Goal: Task Accomplishment & Management: Manage account settings

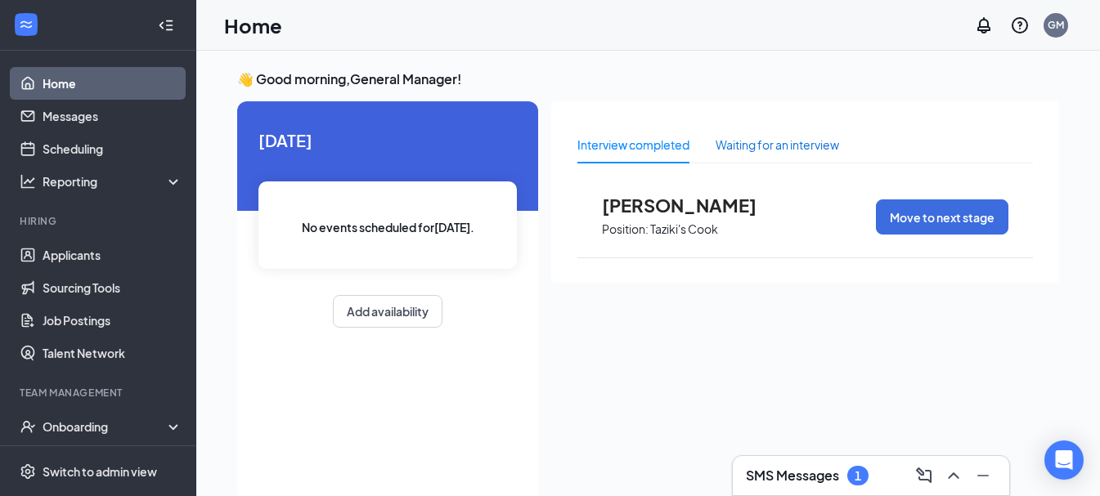
click at [795, 137] on div "Waiting for an interview" at bounding box center [776, 145] width 123 height 18
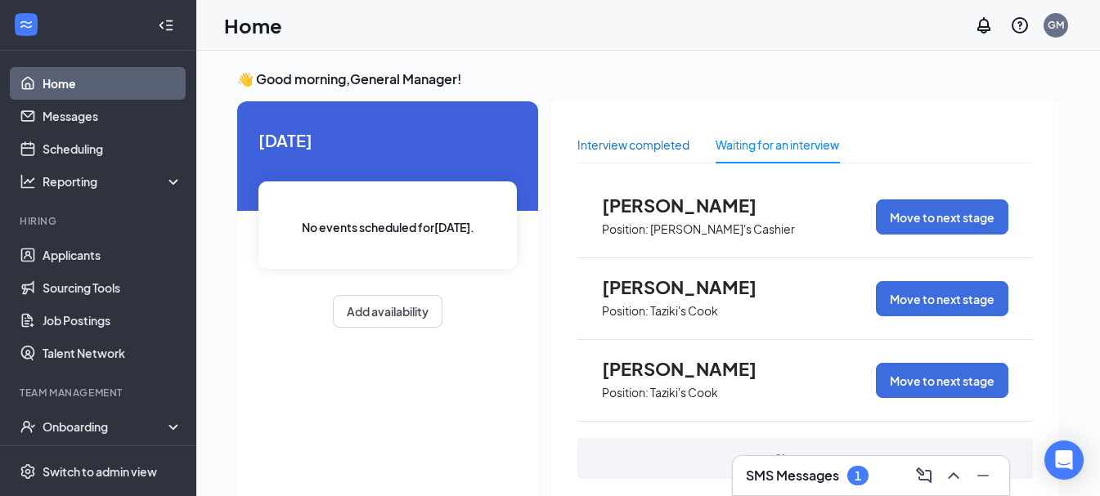
click at [652, 140] on div "Interview completed" at bounding box center [633, 145] width 112 height 18
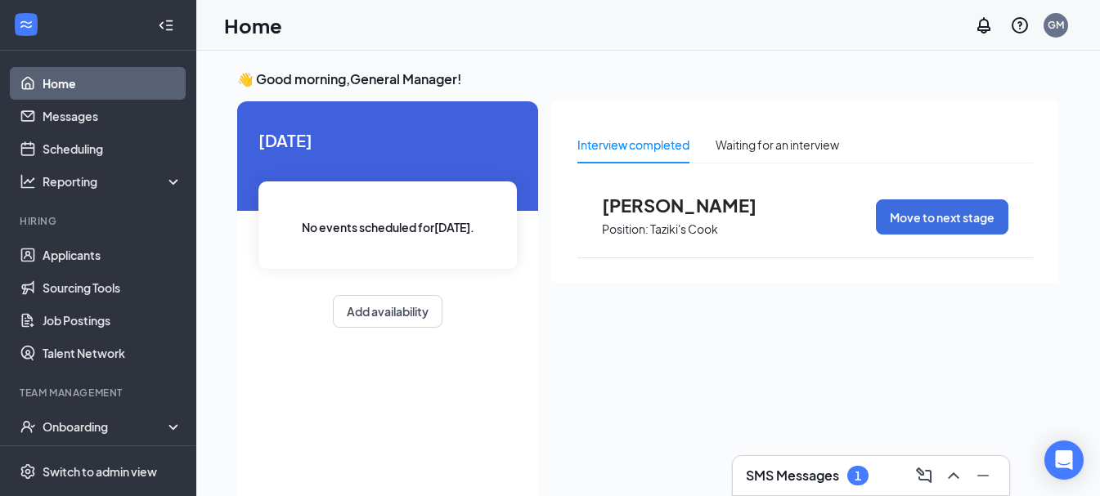
click at [111, 88] on link "Home" at bounding box center [113, 83] width 140 height 33
click at [125, 261] on link "Applicants" at bounding box center [113, 255] width 140 height 33
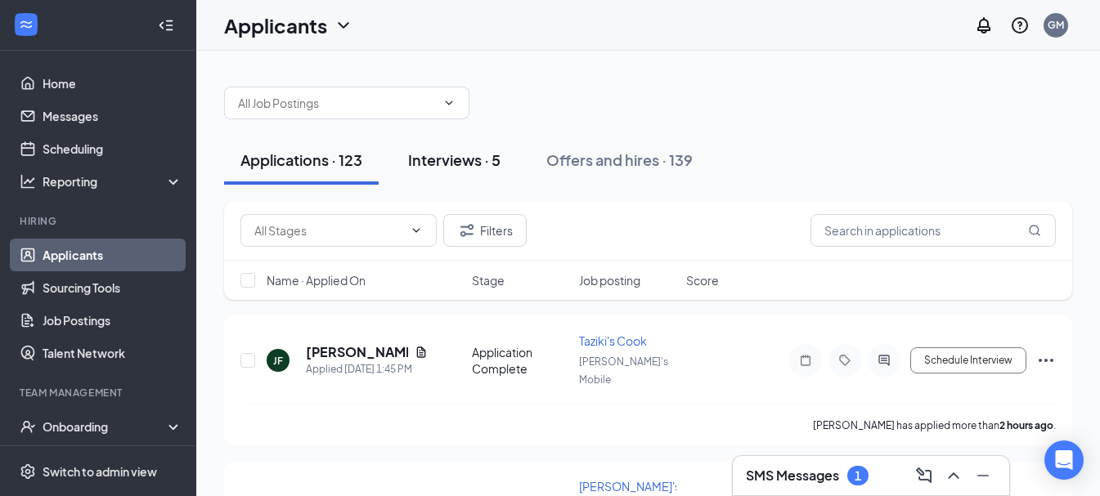
click at [478, 175] on button "Interviews · 5" at bounding box center [454, 160] width 125 height 49
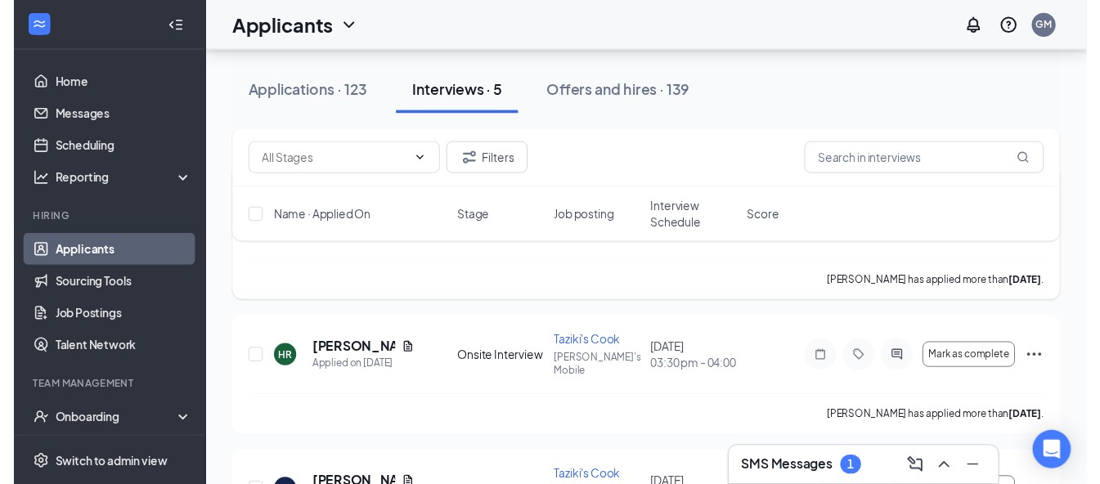
scroll to position [245, 0]
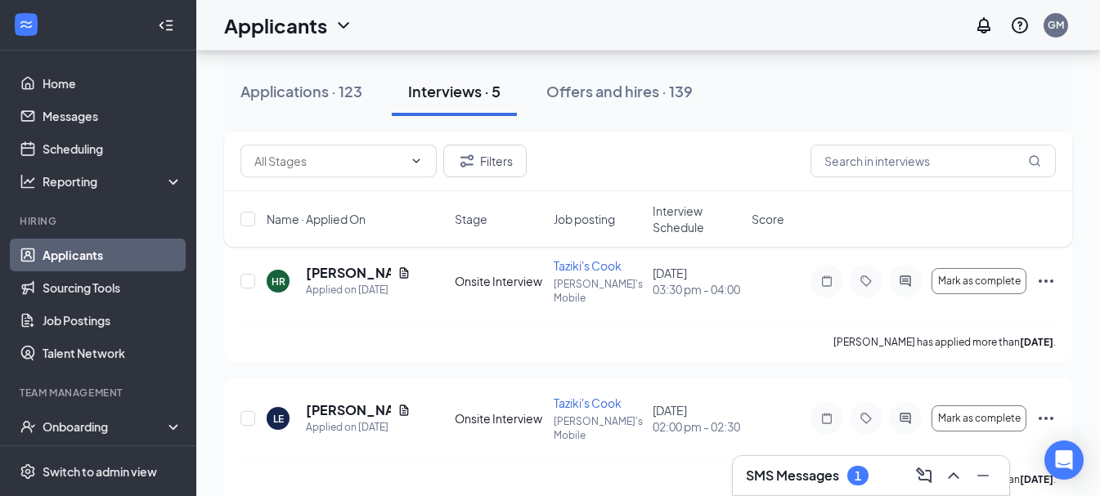
click at [402, 262] on div "Filters Name · Applied On Stage Job posting Interview Schedule Score" at bounding box center [648, 198] width 848 height 132
click at [1049, 271] on icon "Ellipses" at bounding box center [1046, 281] width 20 height 20
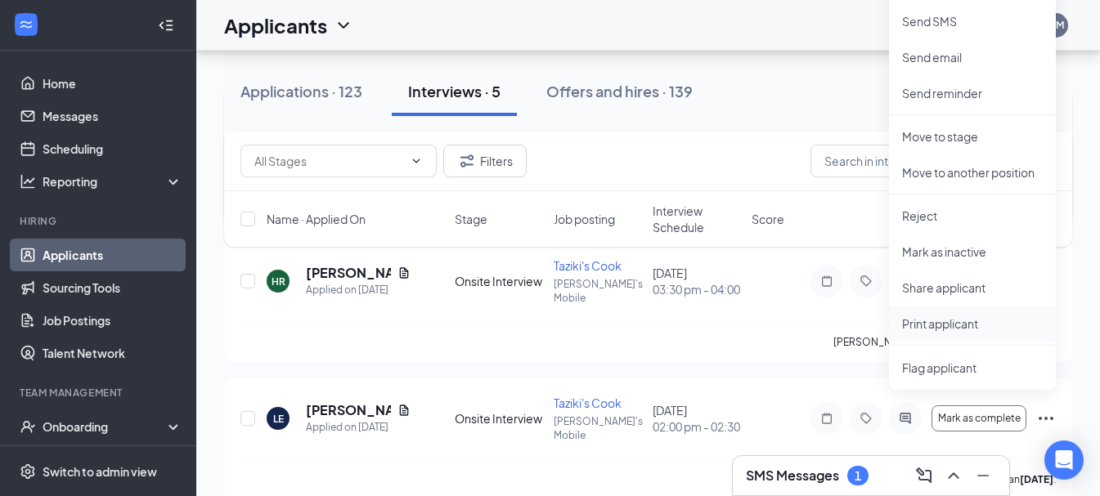
click at [944, 327] on p "Print applicant" at bounding box center [972, 324] width 141 height 16
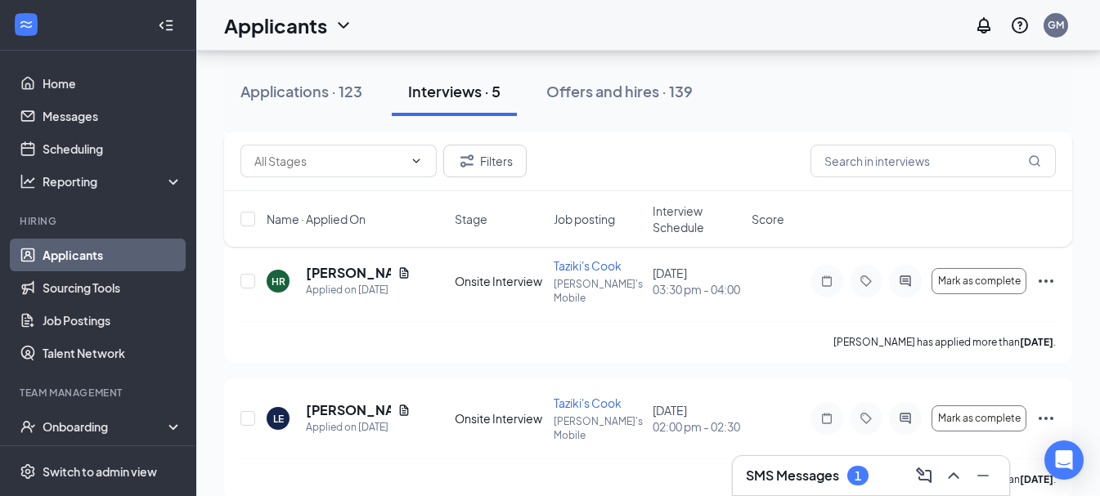
click at [403, 262] on div "Filters Name · Applied On Stage Job posting Interview Schedule Score" at bounding box center [648, 198] width 848 height 132
click at [404, 258] on div "Filters Name · Applied On Stage Job posting Interview Schedule Score" at bounding box center [648, 198] width 848 height 132
click at [1047, 271] on icon "Ellipses" at bounding box center [1046, 281] width 20 height 20
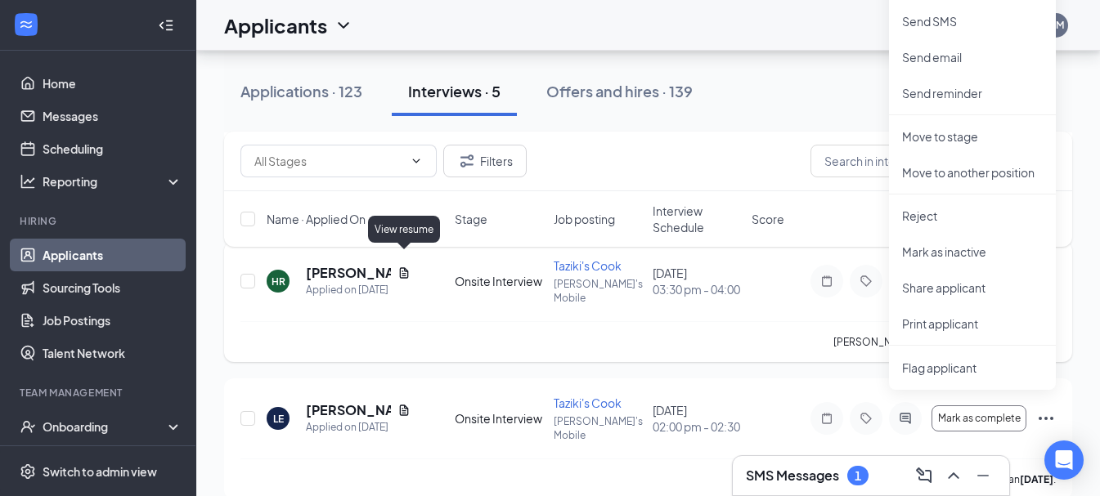
click at [401, 267] on icon "Document" at bounding box center [404, 272] width 9 height 11
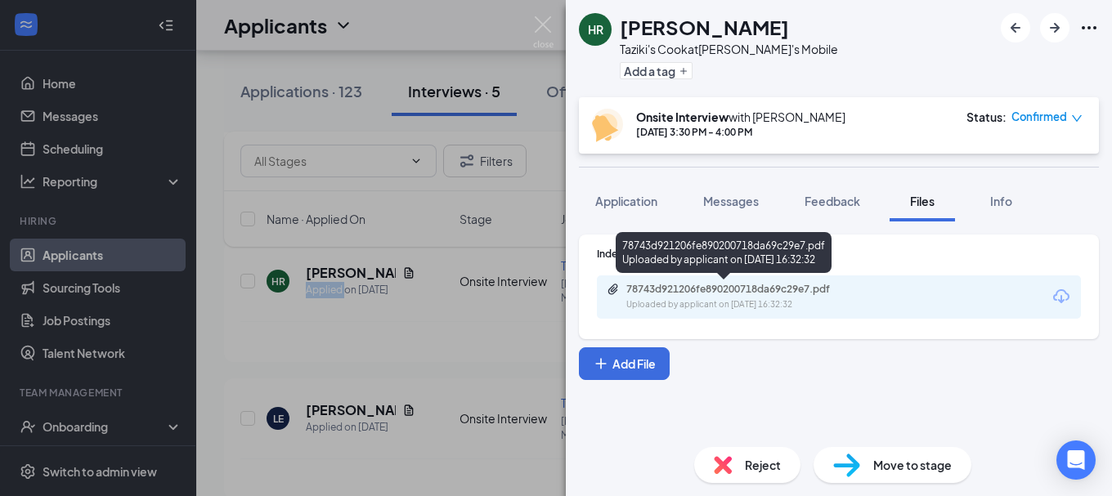
click at [698, 299] on div "Uploaded by applicant on [DATE] 16:32:32" at bounding box center [748, 304] width 245 height 13
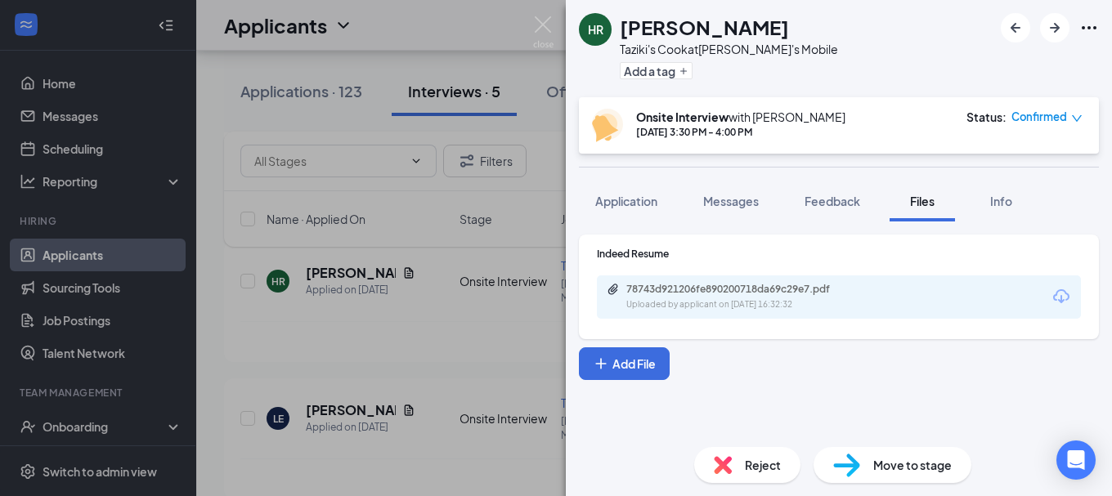
click at [388, 49] on div "HR [PERSON_NAME]'s Cook at Taziki's Mobile Add a tag Onsite Interview with [PER…" at bounding box center [556, 248] width 1112 height 496
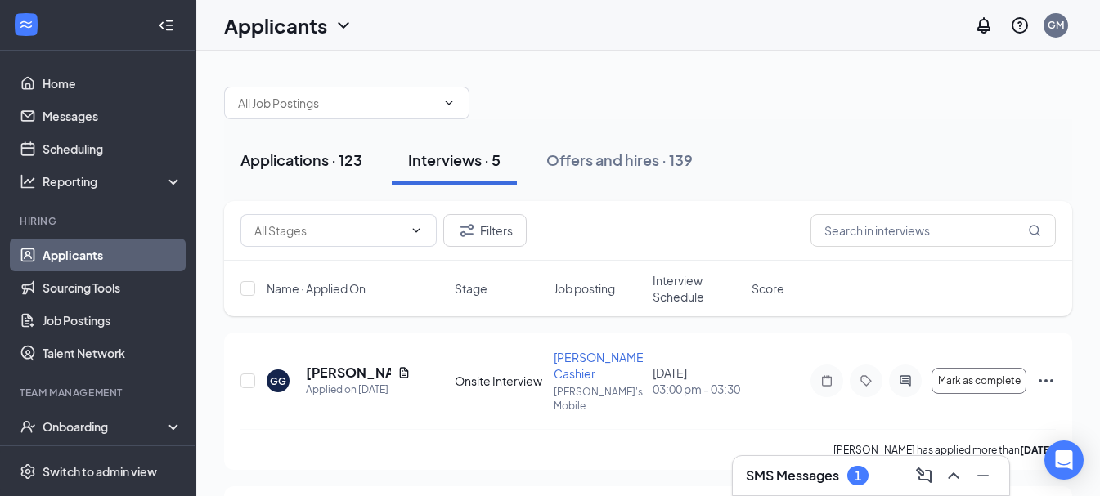
click at [299, 168] on div "Applications · 123" at bounding box center [301, 160] width 122 height 20
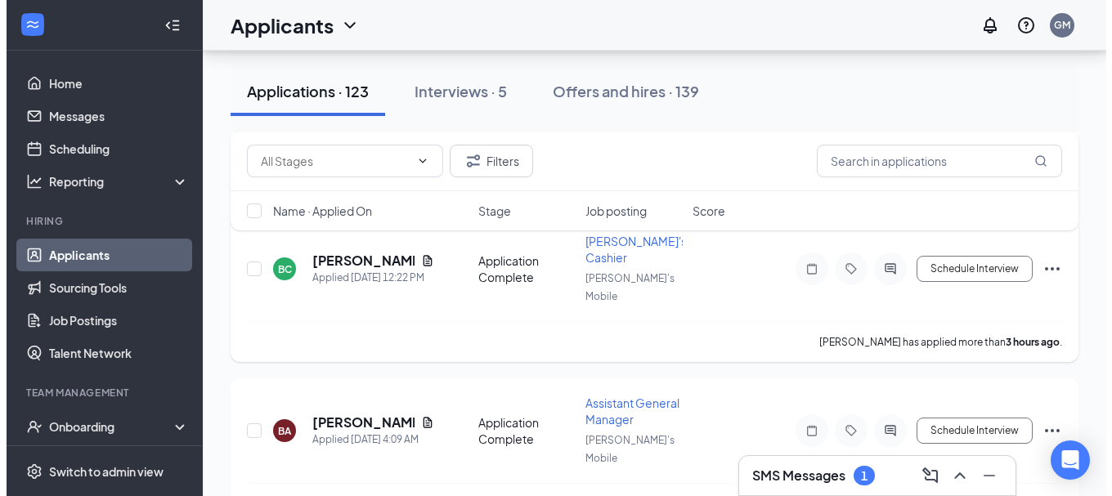
scroll to position [164, 0]
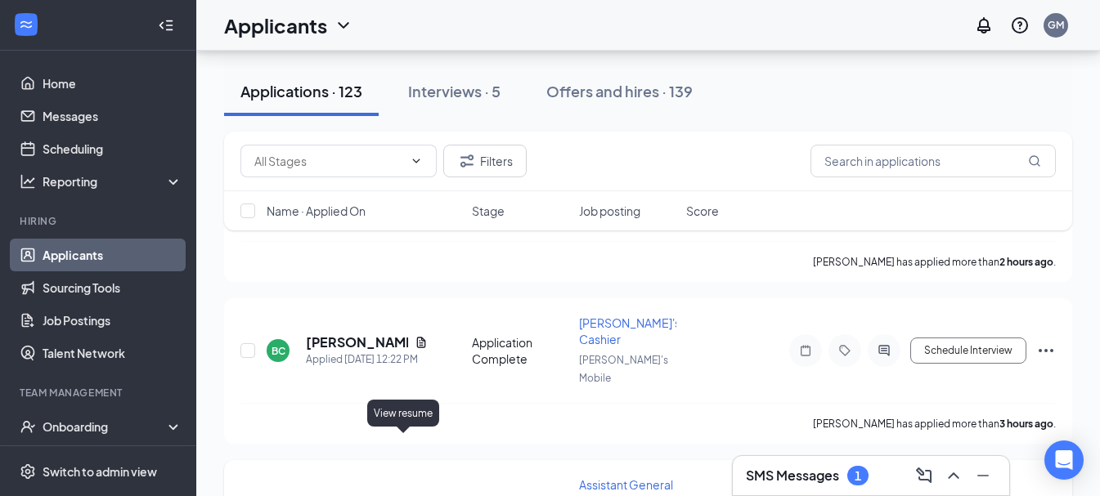
click at [415, 495] on icon "Document" at bounding box center [421, 504] width 13 height 13
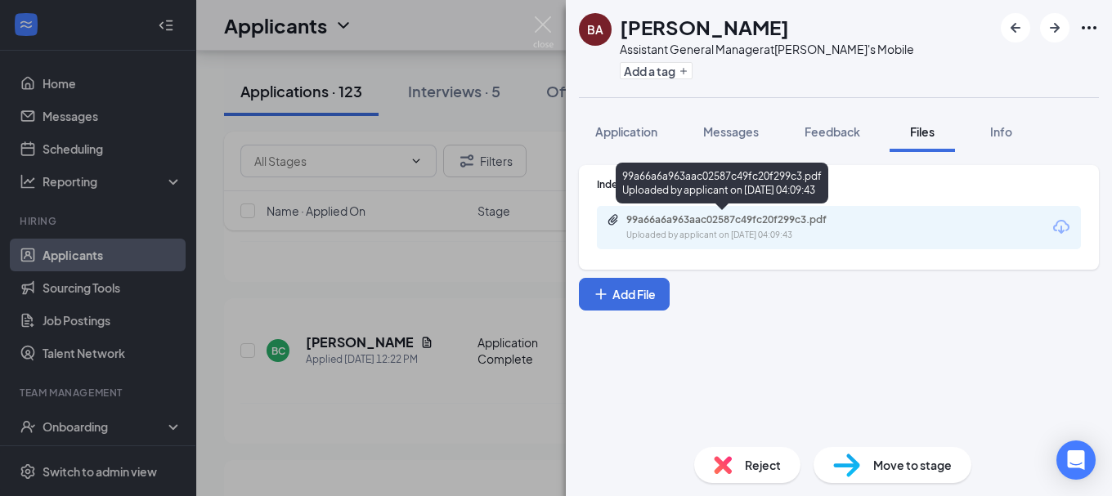
click at [755, 233] on div "Uploaded by applicant on [DATE] 04:09:43" at bounding box center [748, 235] width 245 height 13
